Goal: Transaction & Acquisition: Purchase product/service

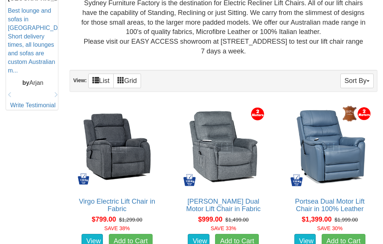
scroll to position [365, 0]
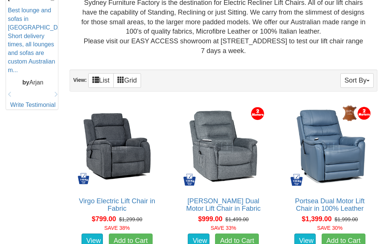
click at [305, 241] on link "View" at bounding box center [305, 240] width 22 height 15
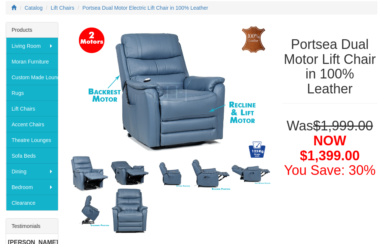
scroll to position [117, 0]
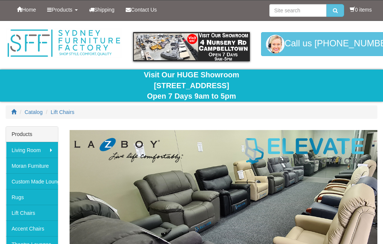
scroll to position [393, 0]
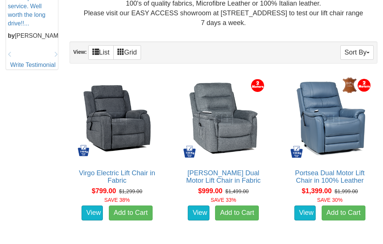
click at [347, 215] on link "Add to Cart" at bounding box center [343, 212] width 44 height 15
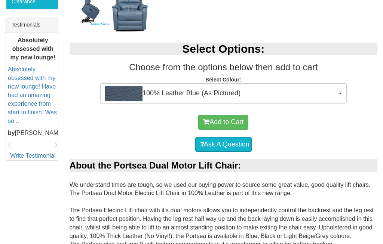
scroll to position [304, 0]
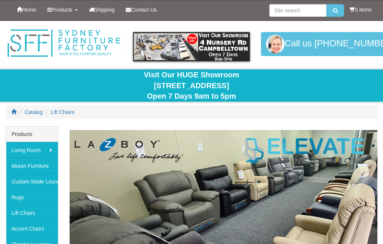
click at [381, 94] on div "Visit Our HUGE Showroom 4 Nursery Rd Campbelltown Open 7 Days 9am to 5pm" at bounding box center [191, 85] width 383 height 32
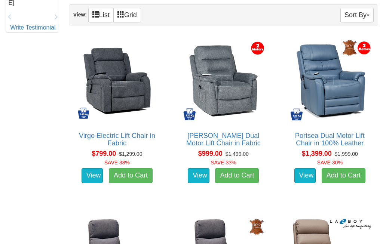
scroll to position [430, 0]
